Goal: Transaction & Acquisition: Purchase product/service

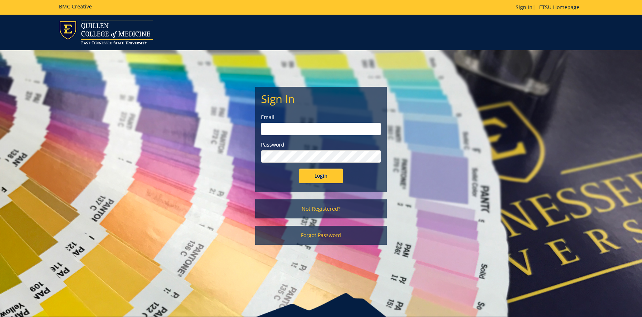
click at [291, 124] on input "email" at bounding box center [321, 129] width 120 height 12
type input "blevinjm@etsu.edu"
click at [299, 168] on input "Login" at bounding box center [321, 175] width 44 height 15
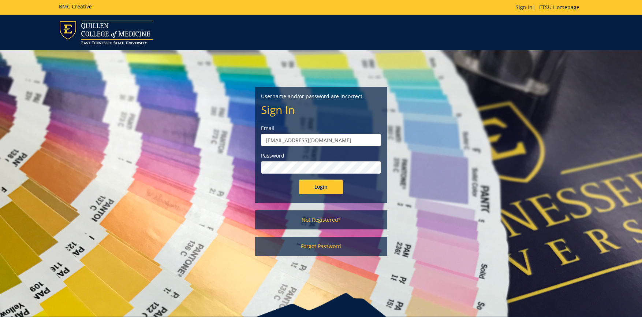
click at [299, 179] on input "Login" at bounding box center [321, 186] width 44 height 15
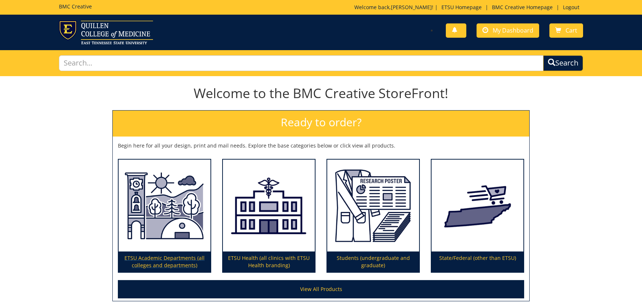
scroll to position [70, 0]
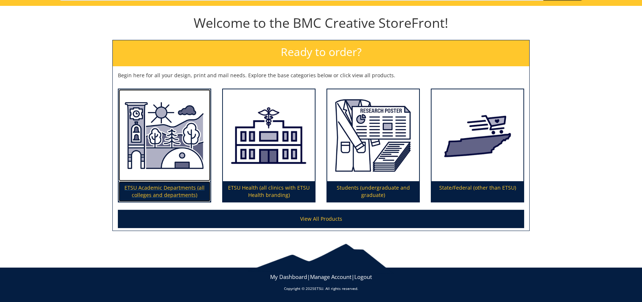
click at [158, 138] on img at bounding box center [165, 135] width 92 height 92
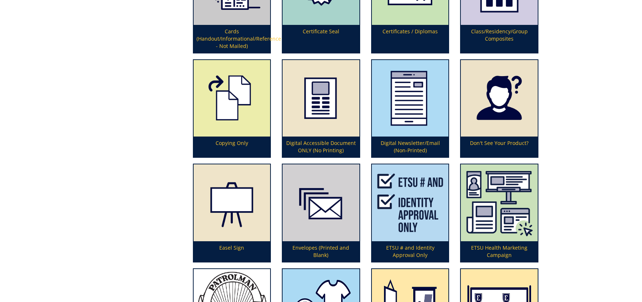
scroll to position [732, 0]
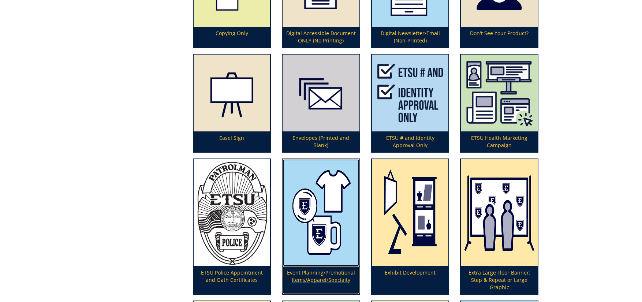
click at [313, 235] on img at bounding box center [321, 212] width 77 height 107
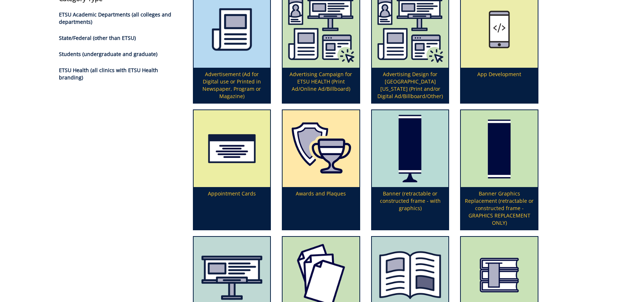
scroll to position [0, 0]
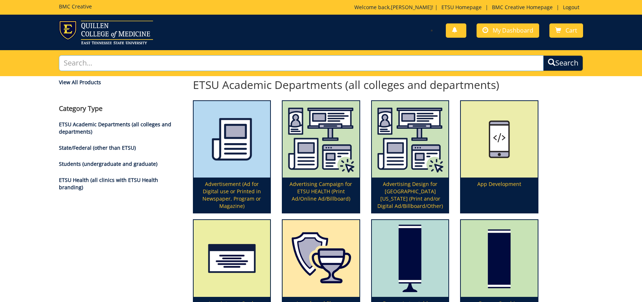
click at [200, 63] on input "text" at bounding box center [301, 63] width 485 height 16
type input "decal"
click at [543, 55] on button "Search" at bounding box center [563, 63] width 40 height 16
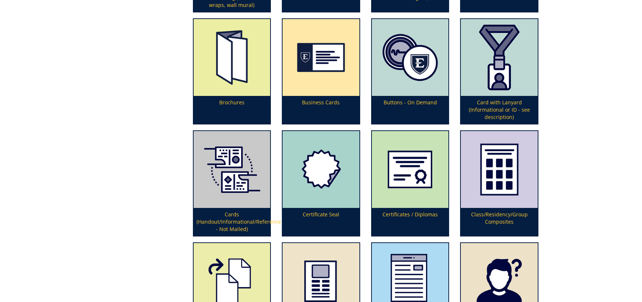
scroll to position [586, 0]
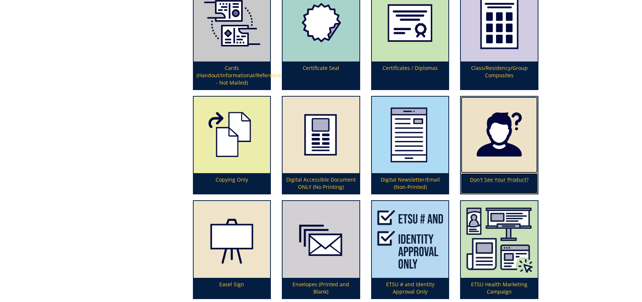
click at [511, 183] on p "Don't See Your Product?" at bounding box center [499, 183] width 77 height 21
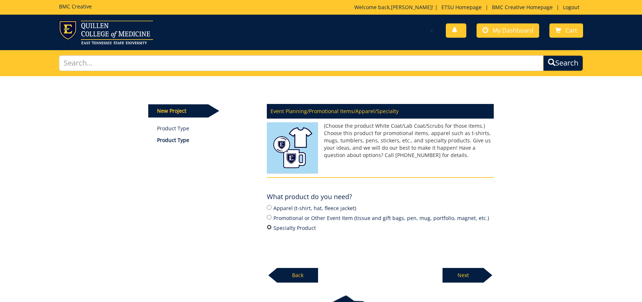
click at [269, 226] on input "Specialty Product" at bounding box center [269, 227] width 5 height 5
radio input "true"
click at [461, 272] on p "Next" at bounding box center [463, 275] width 41 height 15
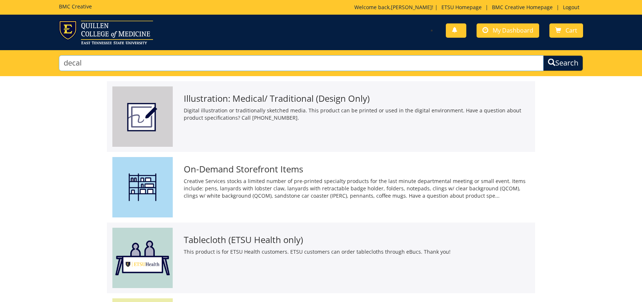
drag, startPoint x: 93, startPoint y: 66, endPoint x: 34, endPoint y: 60, distance: 59.2
click at [34, 60] on div "decal Search" at bounding box center [321, 63] width 642 height 26
type input "vinyl decal"
click at [543, 55] on button "Search" at bounding box center [563, 63] width 40 height 16
